Goal: Book appointment/travel/reservation

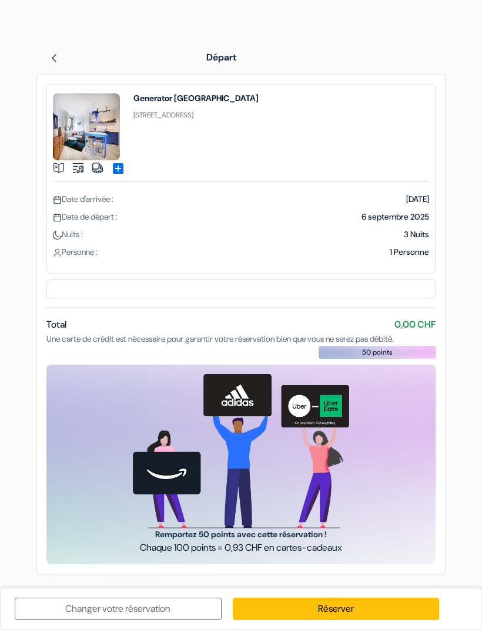
click at [364, 606] on link "Réserver" at bounding box center [336, 609] width 207 height 22
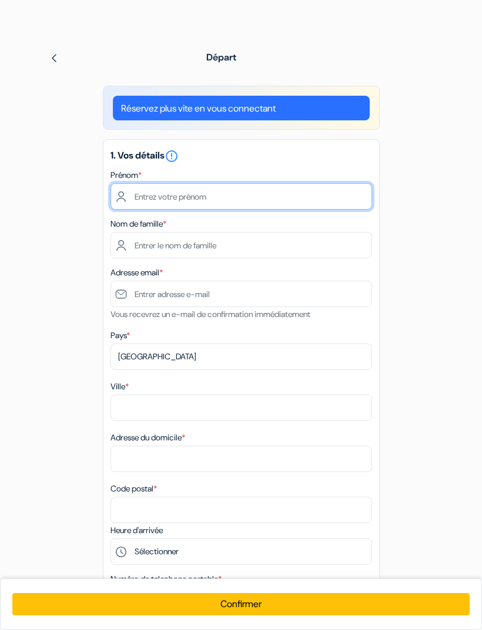
click at [257, 196] on input "text" at bounding box center [240, 196] width 261 height 26
type input "[PERSON_NAME]"
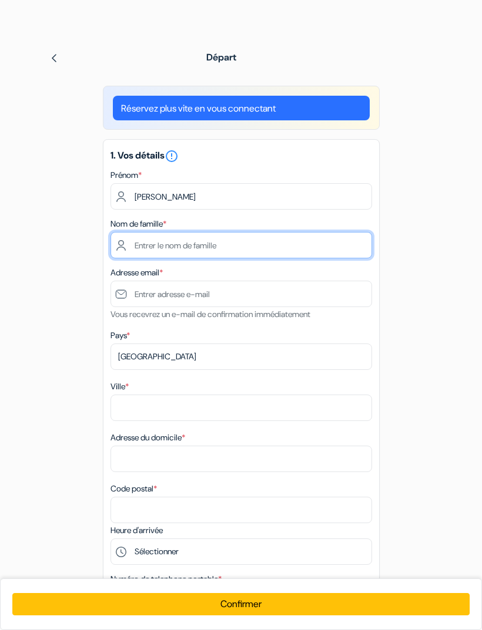
click at [257, 250] on input "text" at bounding box center [240, 245] width 261 height 26
type input "Rodari"
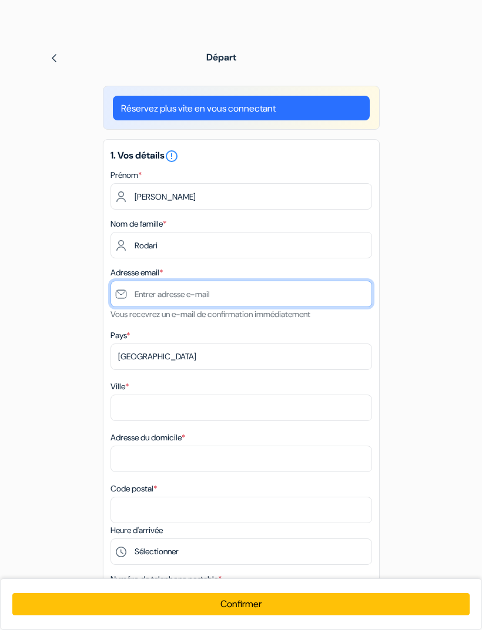
click at [243, 292] on input "text" at bounding box center [240, 294] width 261 height 26
click at [241, 605] on button "Confirmer Loading..." at bounding box center [240, 604] width 456 height 22
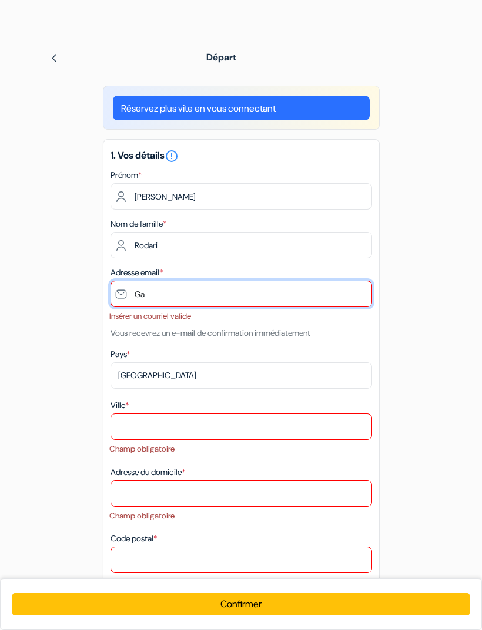
type input "G"
click at [211, 293] on input "[PERSON_NAME].rodari" at bounding box center [240, 294] width 261 height 26
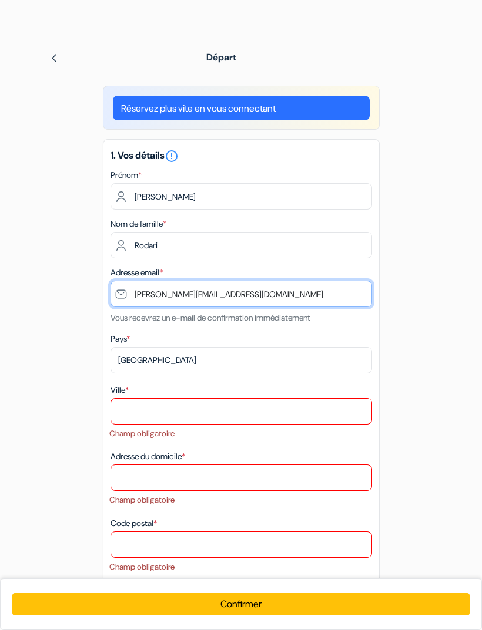
type input "[PERSON_NAME][EMAIL_ADDRESS][DOMAIN_NAME]"
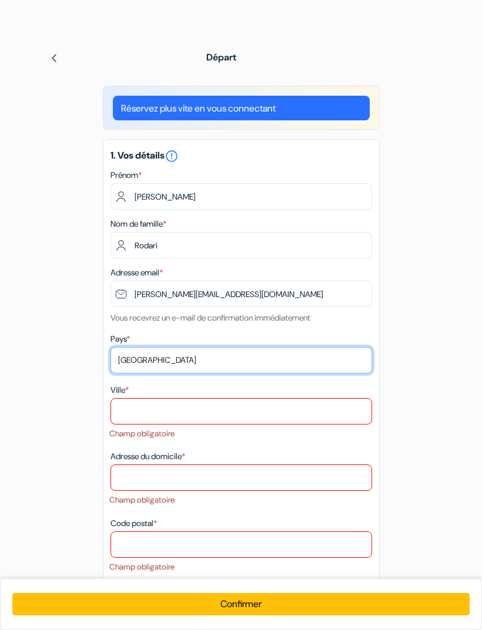
click at [254, 365] on select "Selectionner le pays Abkhazie [GEOGRAPHIC_DATA] [GEOGRAPHIC_DATA] [GEOGRAPHIC_D…" at bounding box center [240, 360] width 261 height 26
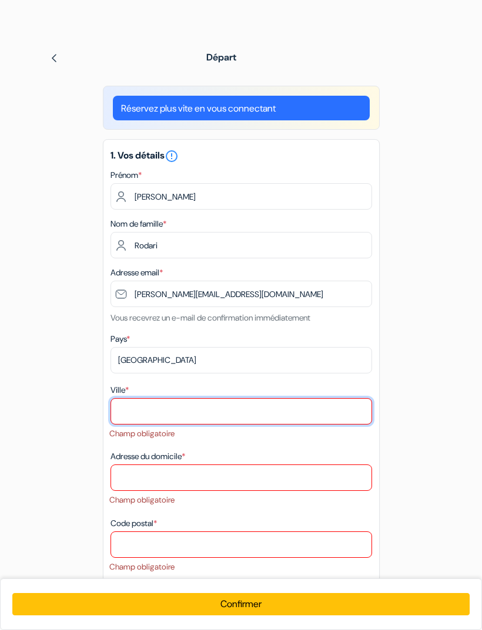
click at [231, 409] on input "Ville *" at bounding box center [240, 411] width 261 height 26
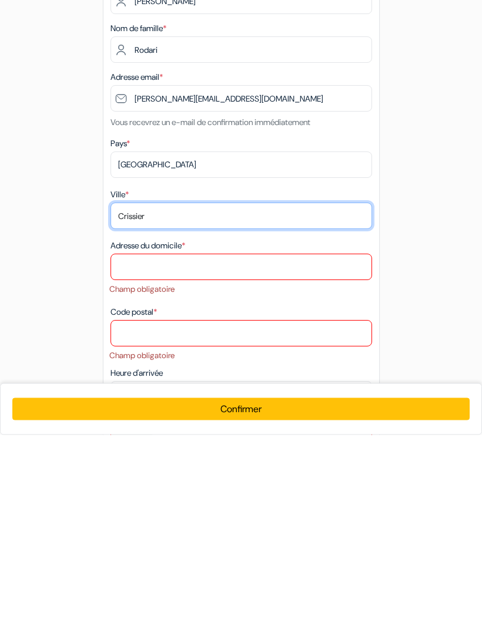
type input "Crissier"
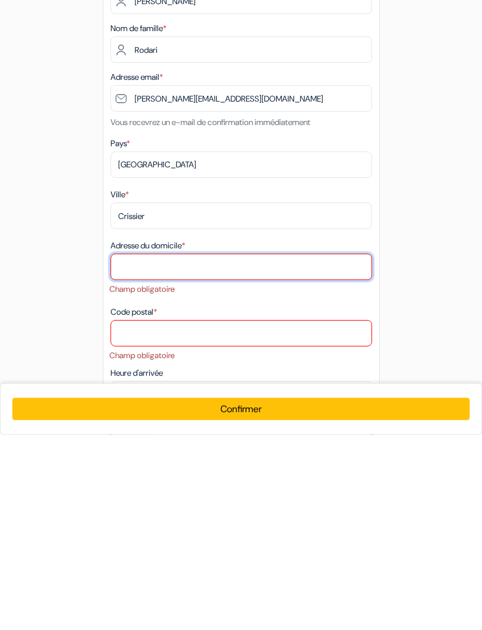
click at [219, 449] on input "Adresse du domicile *" at bounding box center [240, 462] width 261 height 26
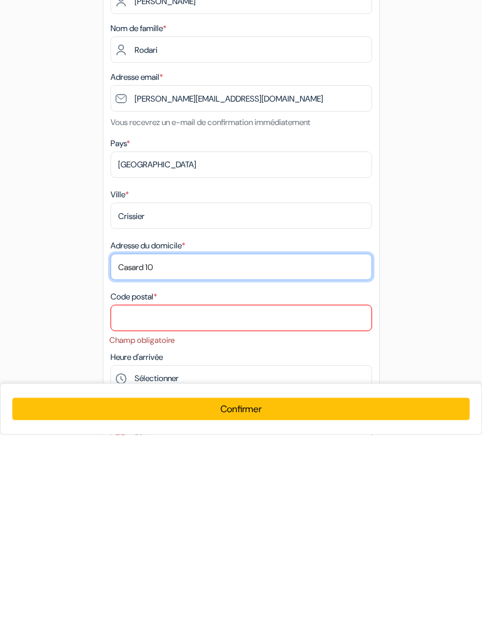
type input "Casard 10"
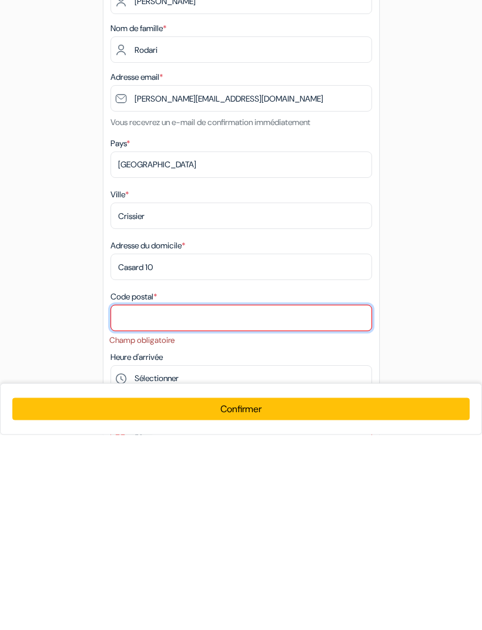
click at [229, 501] on input "Code postal *" at bounding box center [240, 514] width 261 height 26
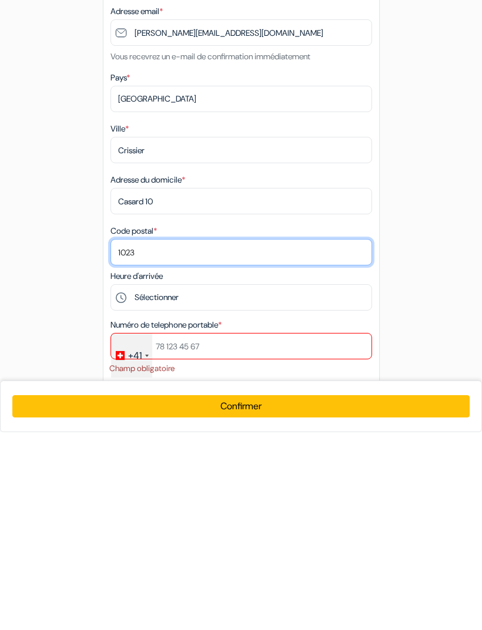
scroll to position [64, 0]
type input "1023"
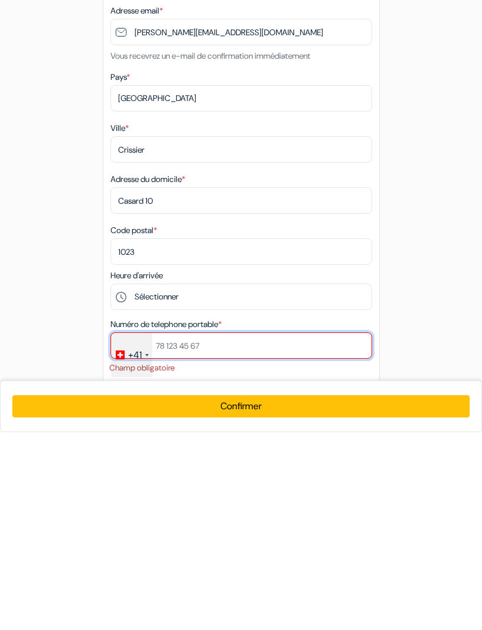
click at [229, 530] on input "text" at bounding box center [240, 543] width 261 height 26
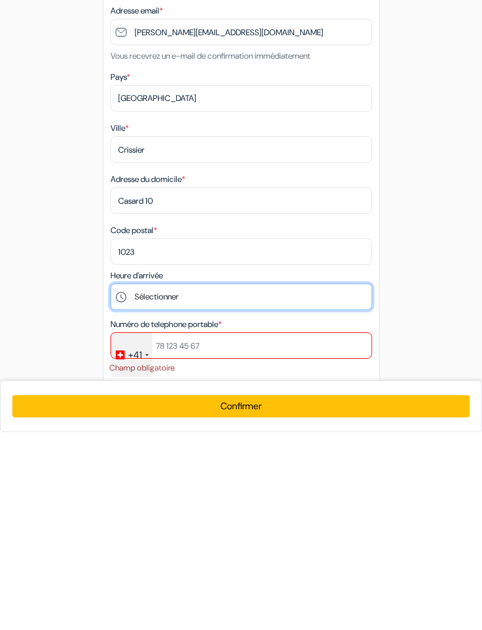
click at [233, 482] on select "Sélectionner 14:00 15:00 16:00 17:00 18:00 19:00 20:00 21:00 22:00 23:00 0:00" at bounding box center [240, 495] width 261 height 26
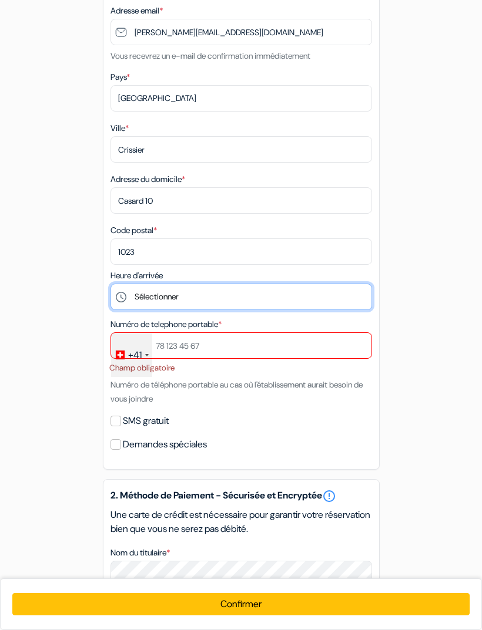
select select "15"
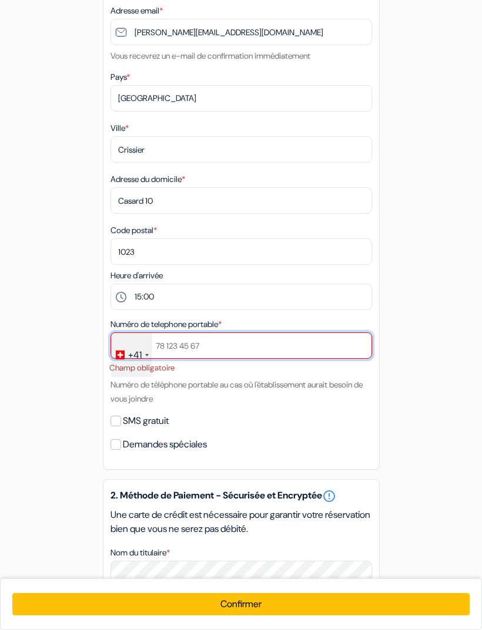
click at [214, 348] on input "text" at bounding box center [240, 346] width 261 height 26
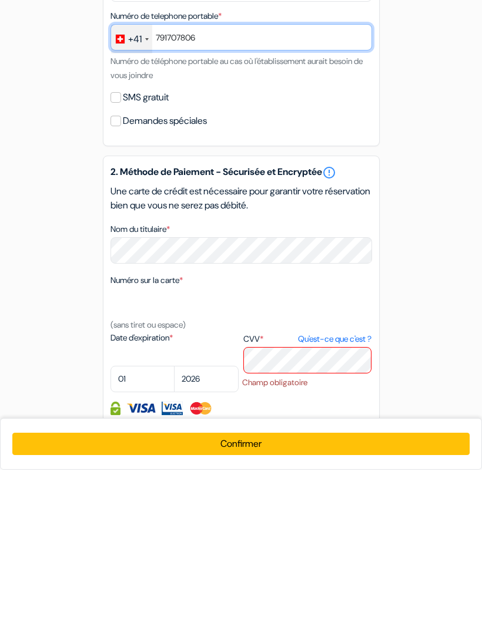
scroll to position [411, 0]
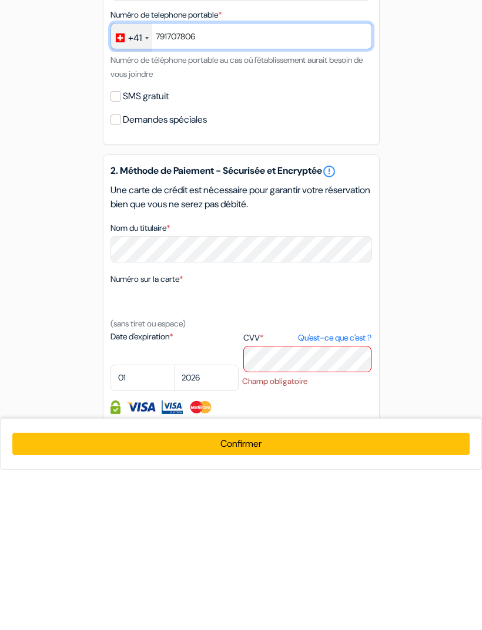
type input "791707806"
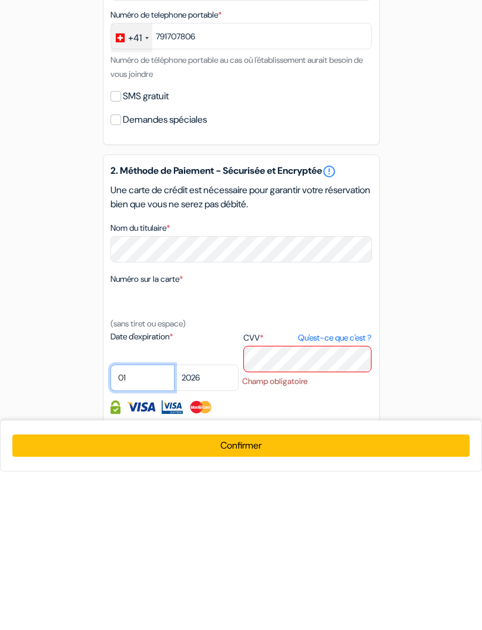
click at [149, 523] on select "01 02 03 04 05 06 07 08 09 10 11 12" at bounding box center [142, 536] width 65 height 26
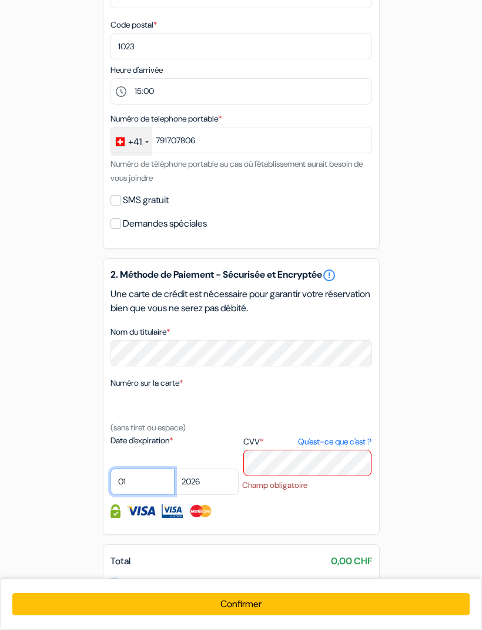
select select "08"
click at [215, 484] on select "2025 2026 2027 2028 2029 2030 2031 2032 2033 2034 2035 2036 2037 2038 2039 2040…" at bounding box center [206, 482] width 65 height 26
select select "2029"
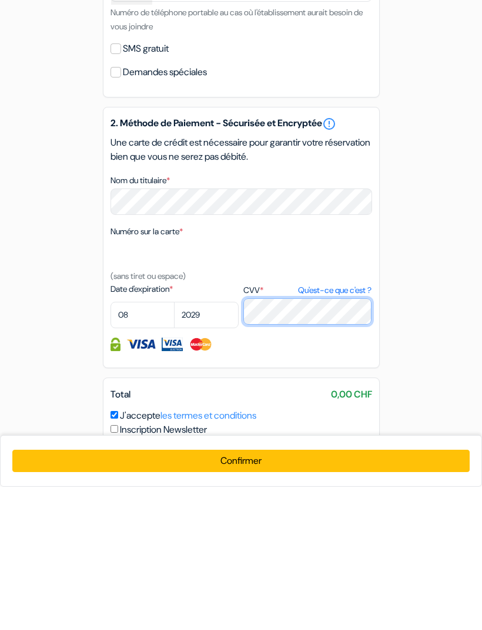
scroll to position [490, 0]
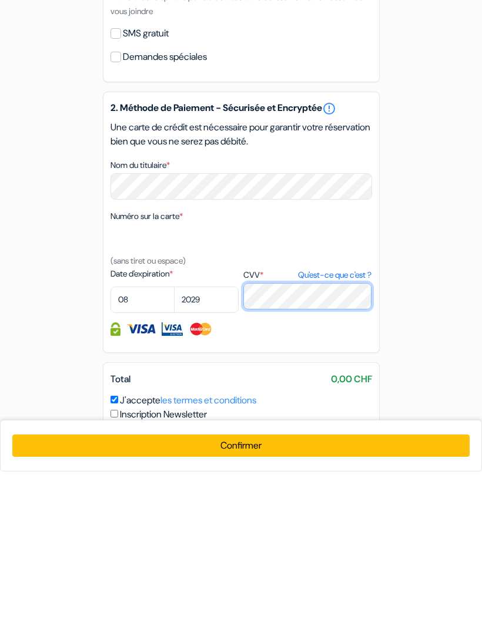
click at [269, 593] on button "Confirmer Loading..." at bounding box center [240, 604] width 456 height 22
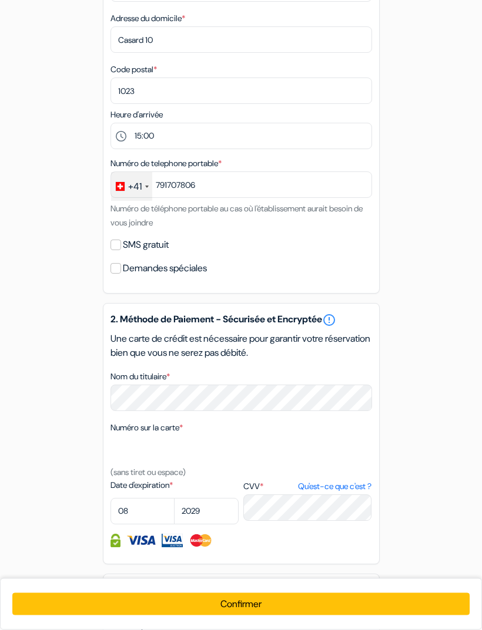
scroll to position [452, 0]
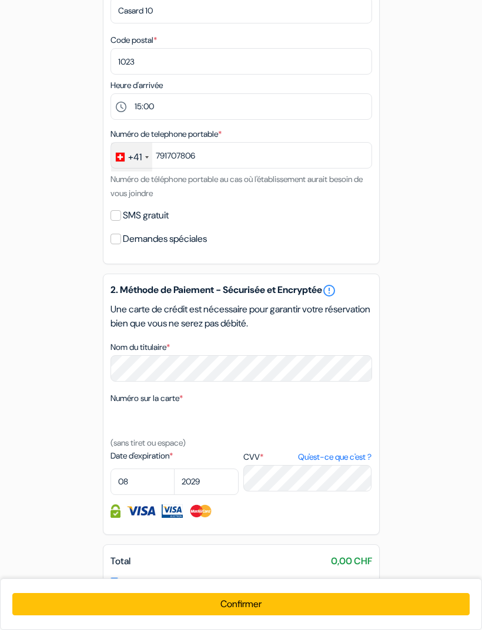
click at [273, 616] on button "Confirmer Loading..." at bounding box center [240, 604] width 456 height 22
click at [290, 616] on button "Confirmer Loading..." at bounding box center [240, 604] width 456 height 22
click at [276, 616] on button "Confirmer Loading..." at bounding box center [240, 604] width 456 height 22
click at [268, 616] on button "Confirmer Loading..." at bounding box center [240, 604] width 456 height 22
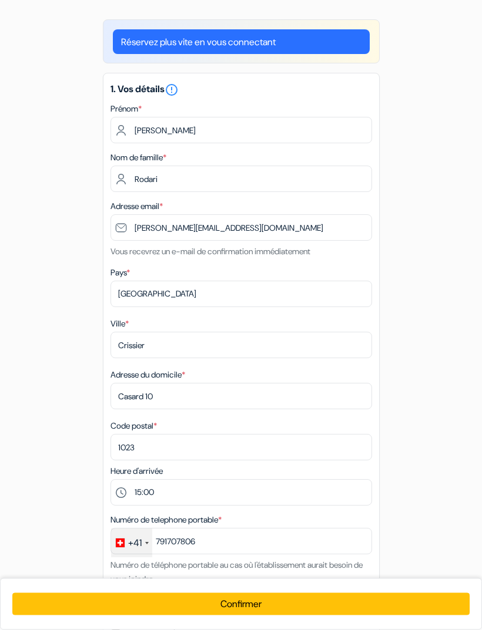
scroll to position [0, 0]
